Goal: Navigation & Orientation: Find specific page/section

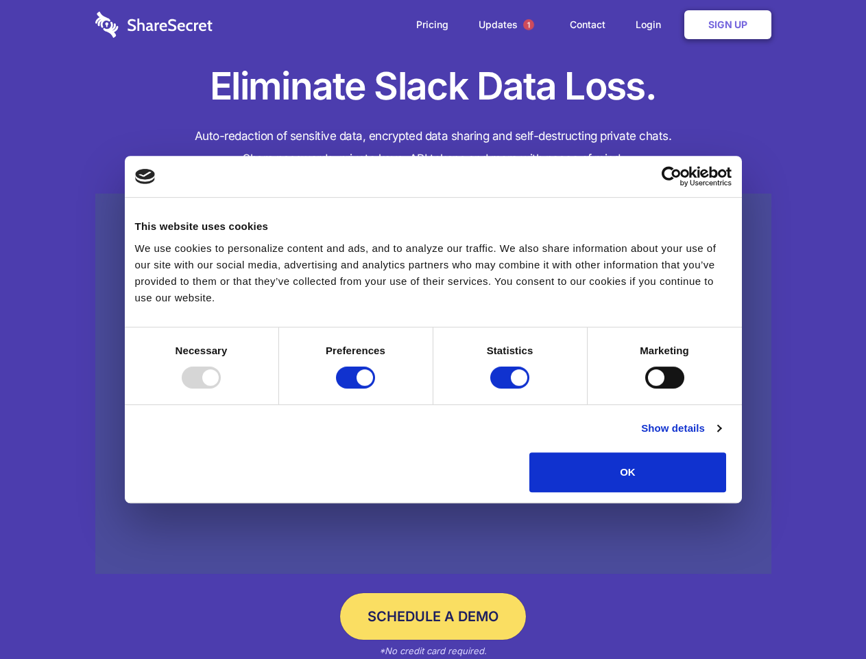
click at [221, 388] on div at bounding box center [201, 377] width 39 height 22
click at [375, 388] on input "Preferences" at bounding box center [355, 377] width 39 height 22
checkbox input "false"
click at [512, 388] on input "Statistics" at bounding box center [510, 377] width 39 height 22
checkbox input "false"
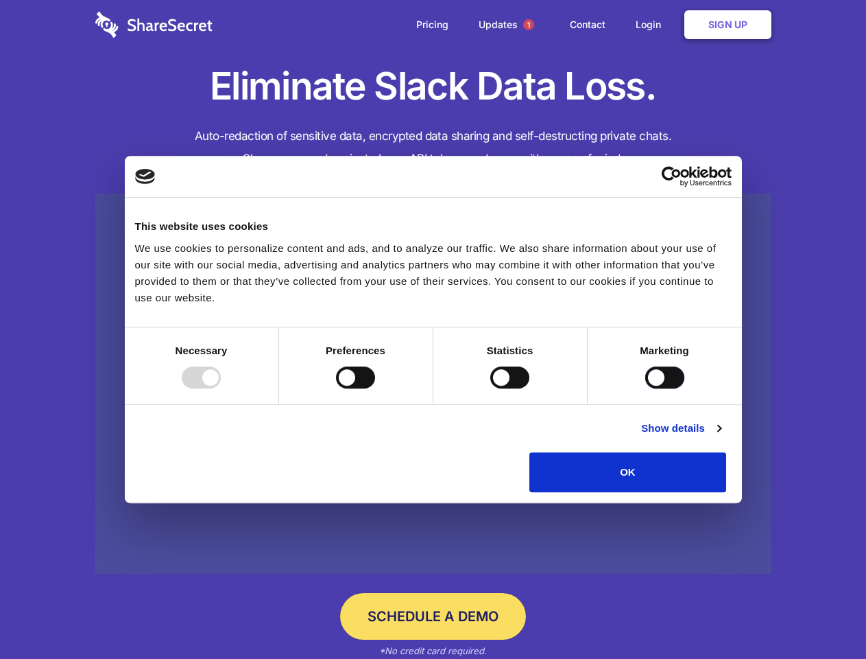
click at [646, 388] on input "Marketing" at bounding box center [665, 377] width 39 height 22
checkbox input "true"
click at [721, 436] on link "Show details" at bounding box center [681, 428] width 80 height 16
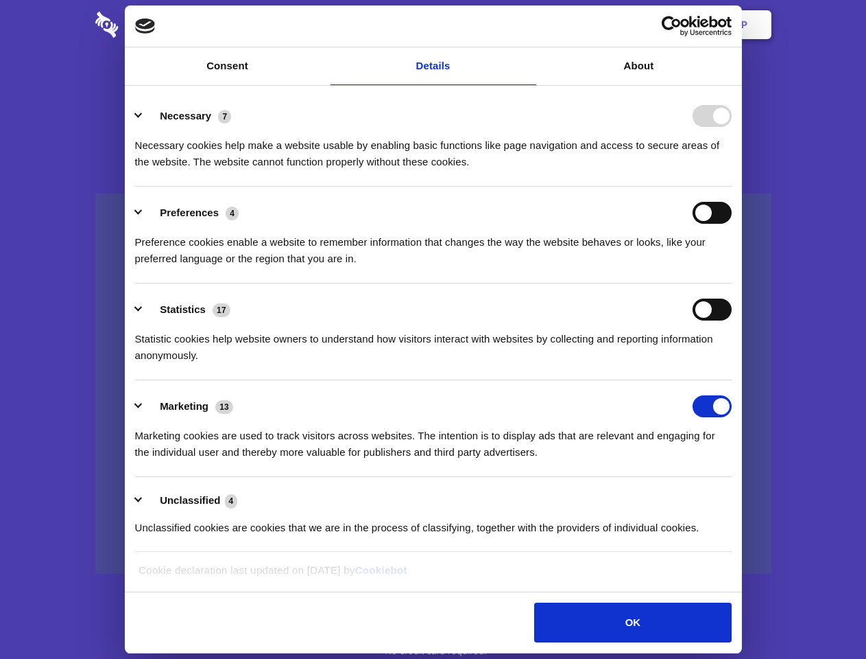
click at [732, 187] on li "Necessary 7 Necessary cookies help make a website usable by enabling basic func…" at bounding box center [433, 138] width 597 height 97
click at [528, 25] on span "1" at bounding box center [528, 24] width 11 height 11
